Goal: Find specific page/section: Find specific page/section

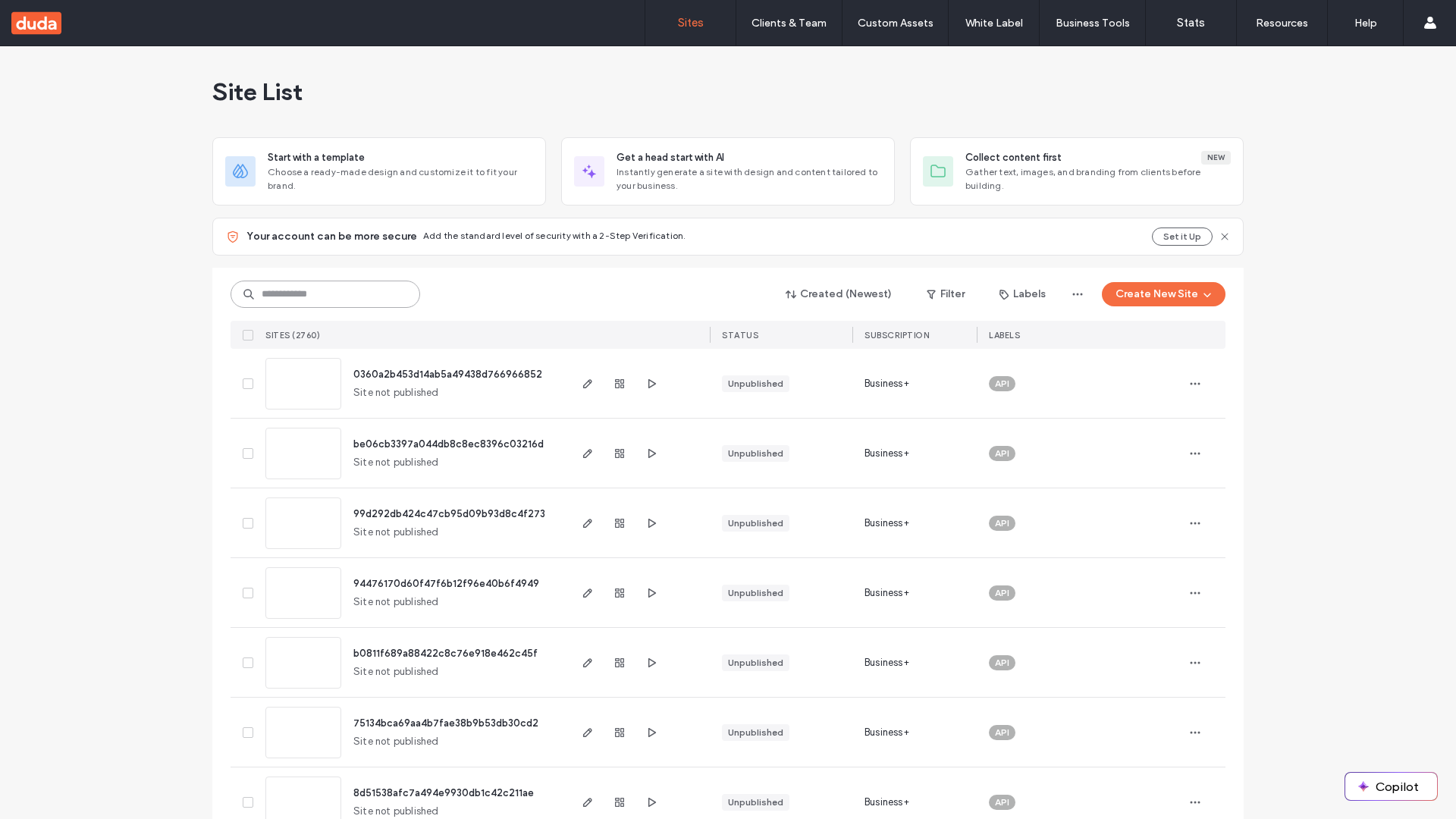
click at [325, 294] on input at bounding box center [325, 294] width 189 height 28
type input "**********"
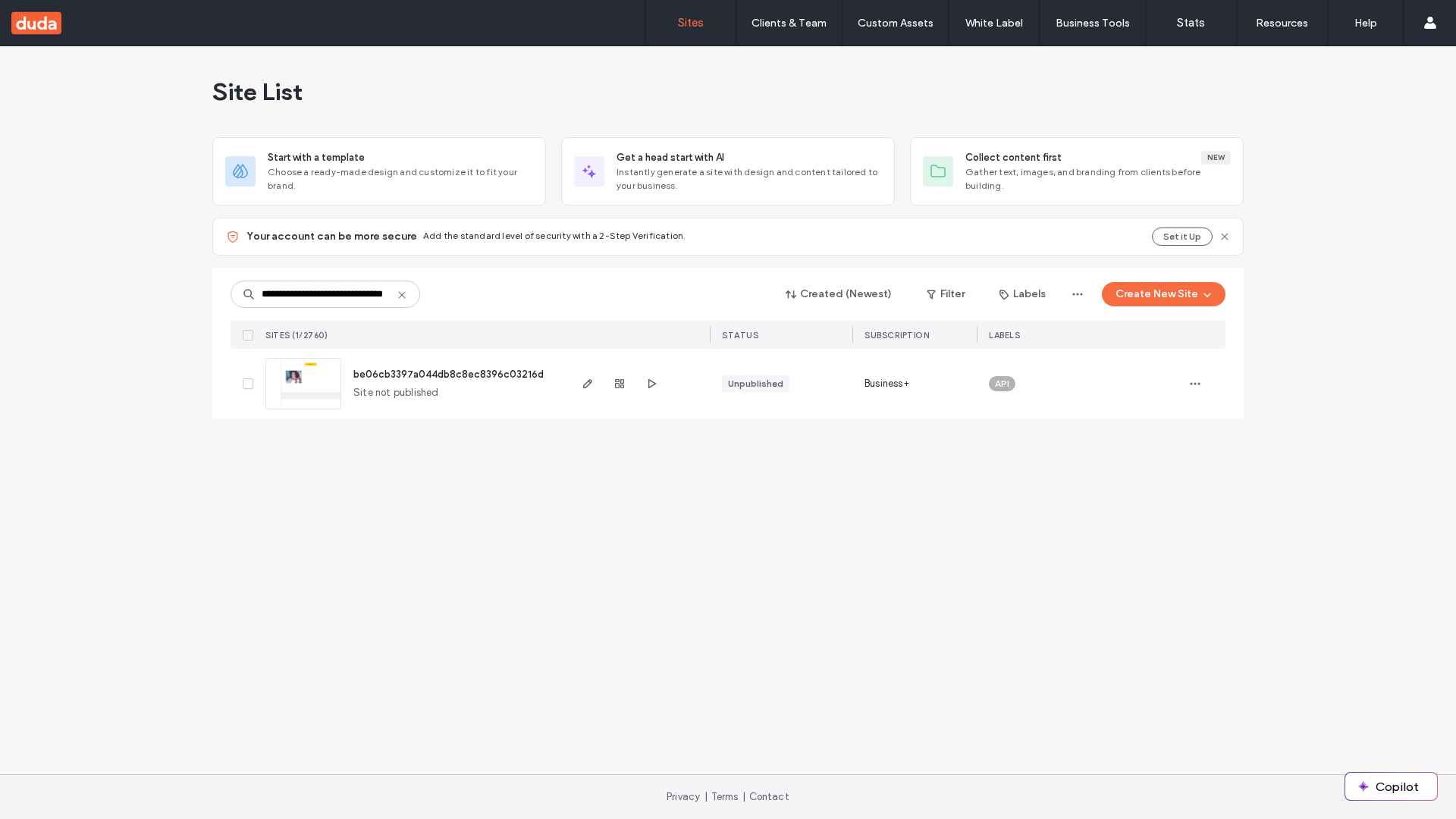
click at [449, 374] on span "be06cb3397a044db8c8ec8396c03216d" at bounding box center [448, 375] width 190 height 11
